Goal: Transaction & Acquisition: Register for event/course

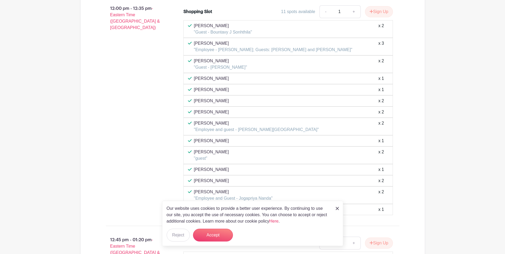
scroll to position [1810, 0]
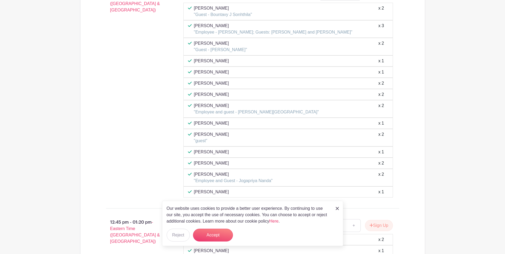
click at [336, 208] on img at bounding box center [337, 208] width 3 height 3
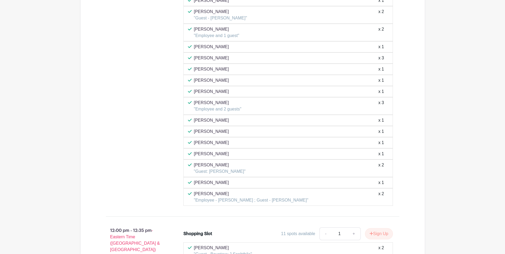
scroll to position [1703, 0]
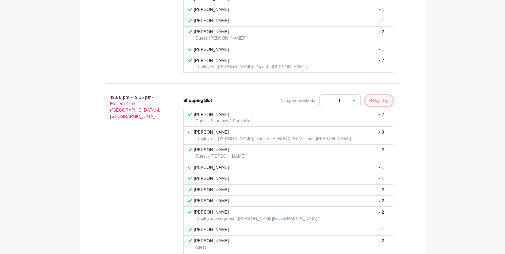
click at [381, 103] on button "Sign Up" at bounding box center [379, 100] width 28 height 11
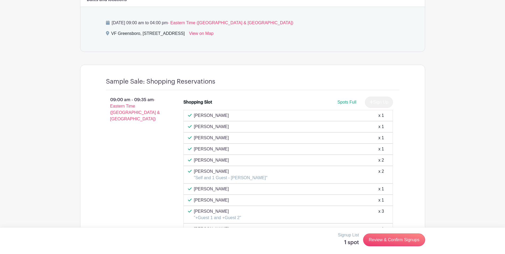
scroll to position [293, 0]
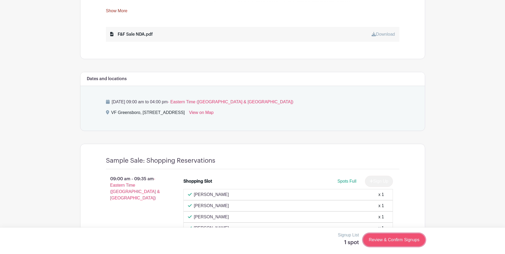
click at [391, 235] on link "Review & Confirm Signups" at bounding box center [394, 239] width 62 height 13
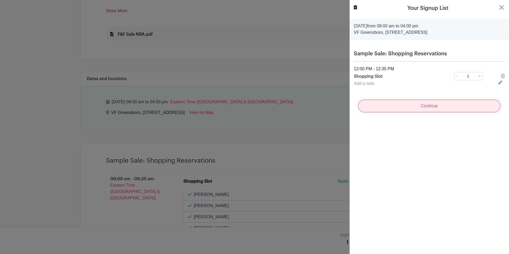
click at [438, 107] on input "Continue" at bounding box center [429, 106] width 142 height 13
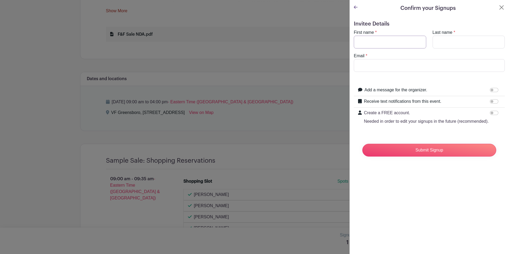
click at [381, 44] on input "First name" at bounding box center [390, 42] width 72 height 13
type input "[PERSON_NAME]"
type input "Rudra"
type input "[EMAIL_ADDRESS][DOMAIN_NAME]"
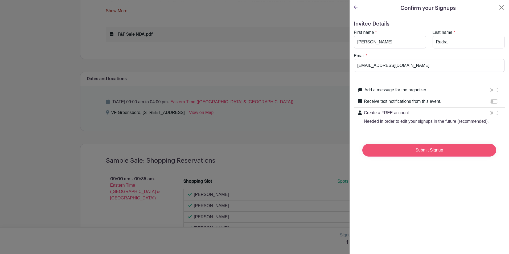
click at [424, 155] on input "Submit Signup" at bounding box center [429, 150] width 134 height 13
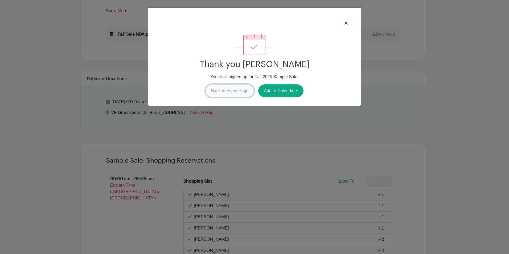
click at [237, 92] on link "Back to Event Page" at bounding box center [229, 90] width 49 height 13
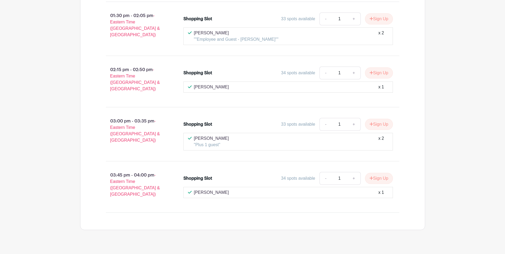
scroll to position [2088, 0]
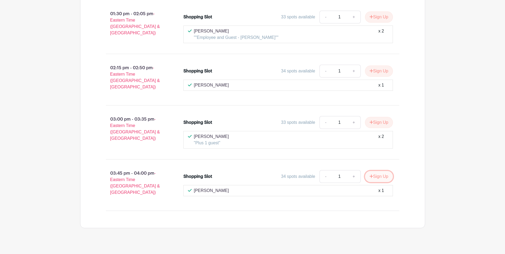
click at [371, 174] on icon "submit" at bounding box center [371, 176] width 4 height 4
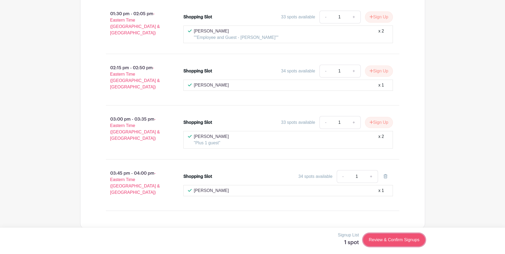
click at [397, 241] on link "Review & Confirm Signups" at bounding box center [394, 239] width 62 height 13
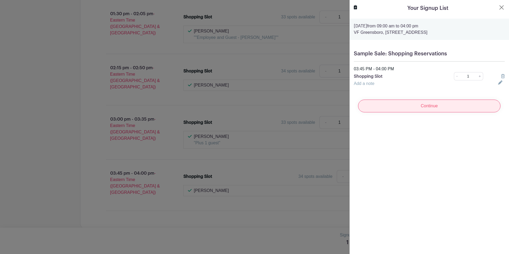
click at [413, 105] on input "Continue" at bounding box center [429, 106] width 142 height 13
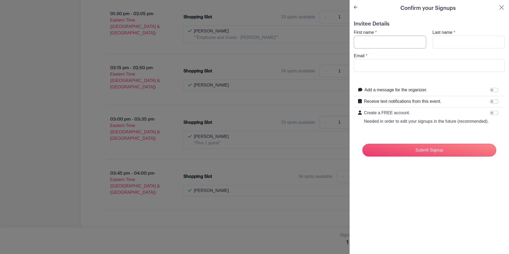
click at [377, 43] on input "First name" at bounding box center [390, 42] width 72 height 13
type input "[PERSON_NAME]"
type input "Rudra"
type input "[EMAIL_ADDRESS][DOMAIN_NAME]"
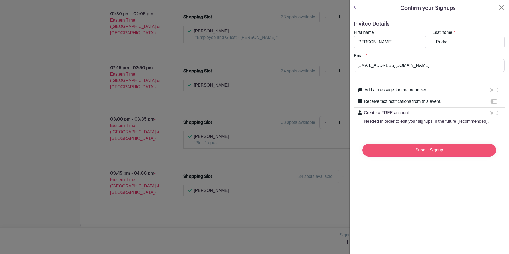
click at [410, 154] on input "Submit Signup" at bounding box center [429, 150] width 134 height 13
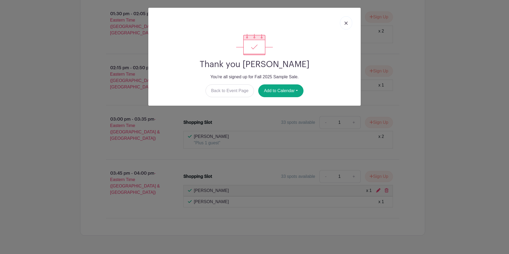
click at [348, 25] on link at bounding box center [346, 22] width 12 height 13
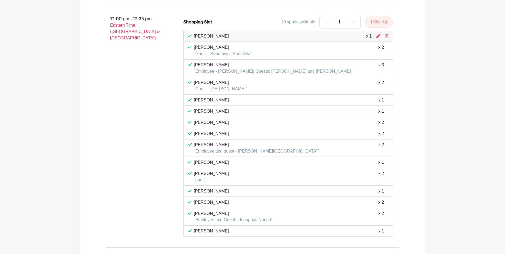
scroll to position [1780, 0]
